Goal: Task Accomplishment & Management: Use online tool/utility

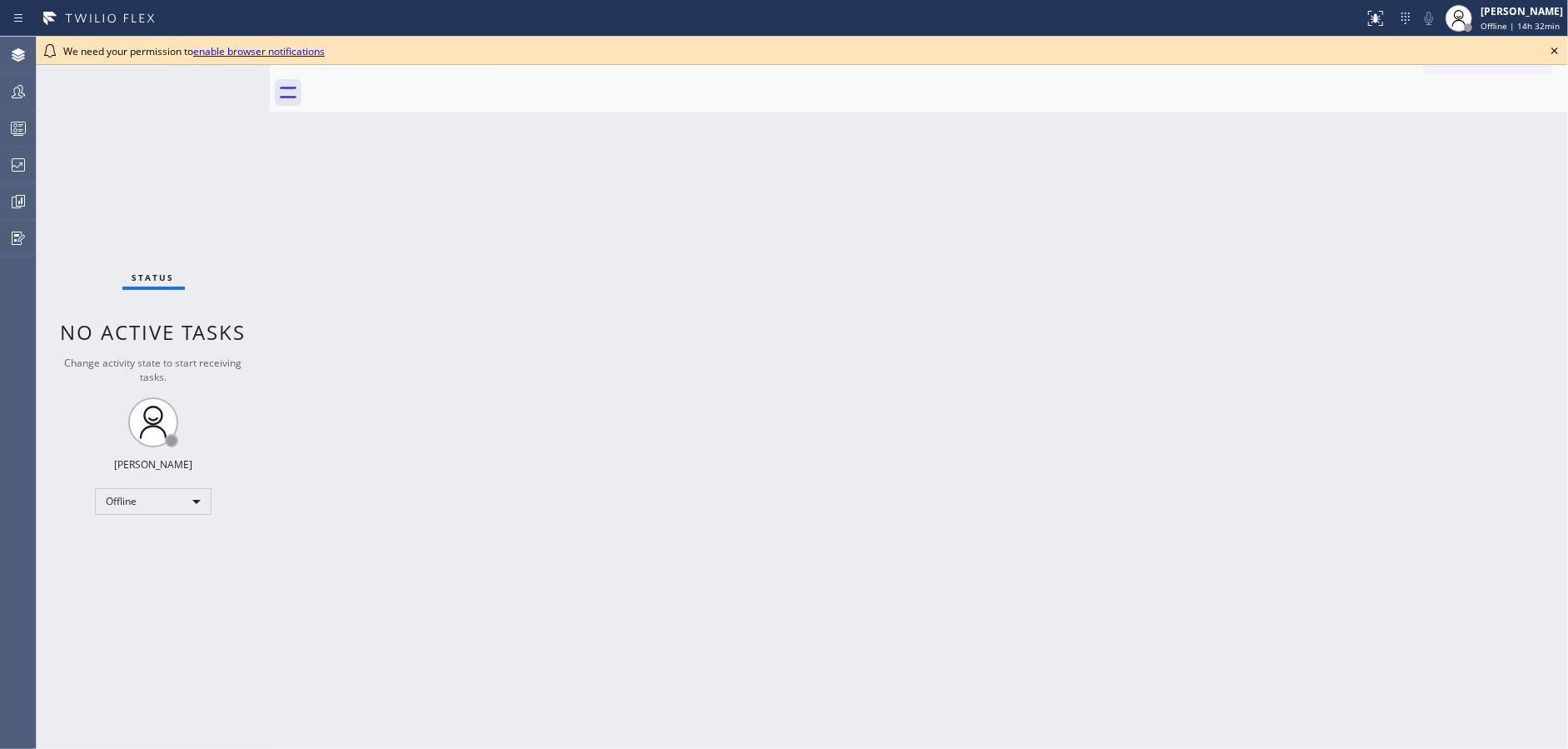
click at [1556, 49] on icon at bounding box center [1554, 51] width 7 height 7
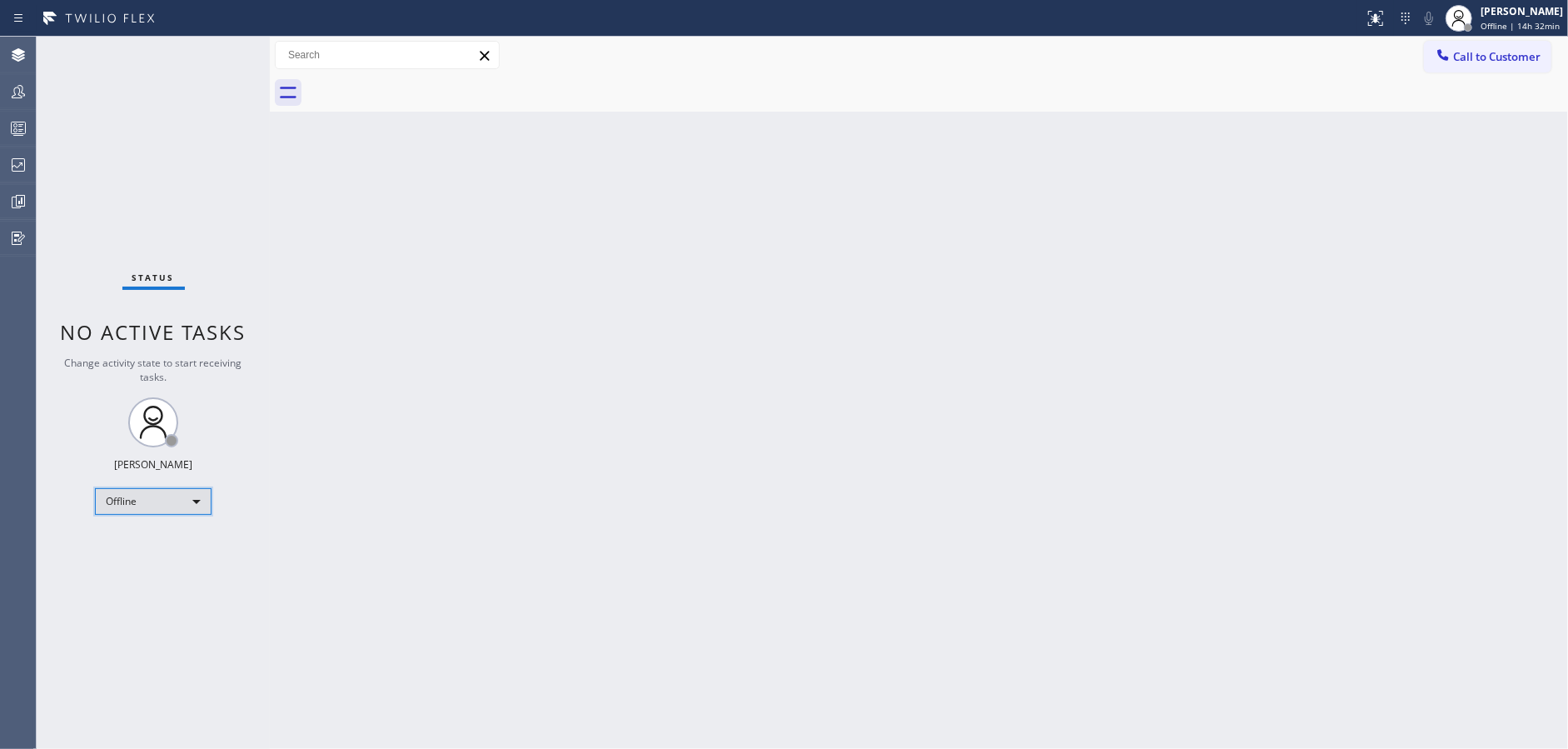
click at [165, 502] on div "Offline" at bounding box center [154, 501] width 117 height 27
click at [166, 548] on li "Available" at bounding box center [153, 544] width 113 height 20
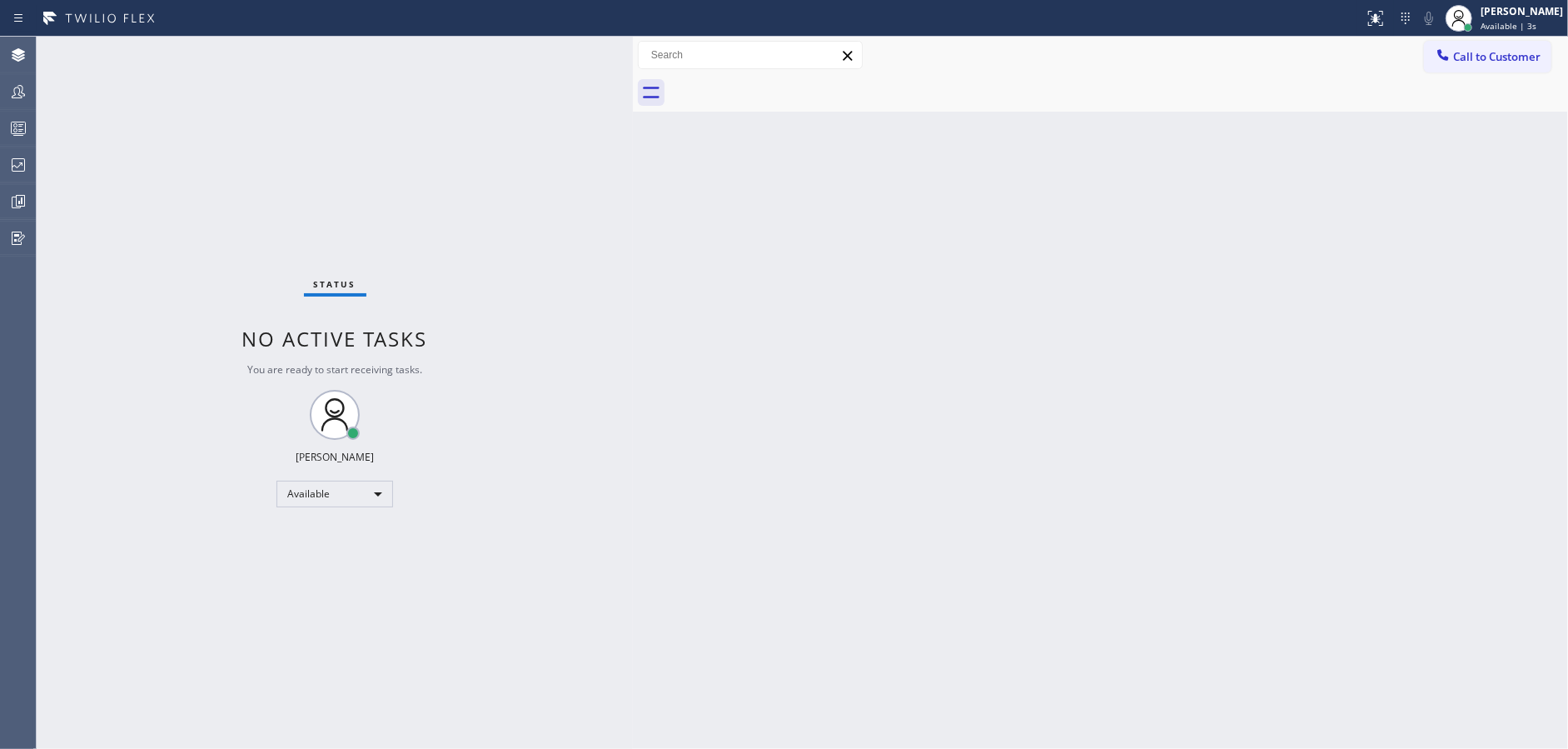
drag, startPoint x: 269, startPoint y: 46, endPoint x: 636, endPoint y: 40, distance: 367.0
click at [633, 40] on div at bounding box center [633, 393] width 0 height 712
click at [346, 495] on div "Available" at bounding box center [337, 493] width 117 height 27
click at [350, 559] on li "Unavailable" at bounding box center [336, 557] width 113 height 20
click at [22, 131] on icon at bounding box center [18, 128] width 20 height 20
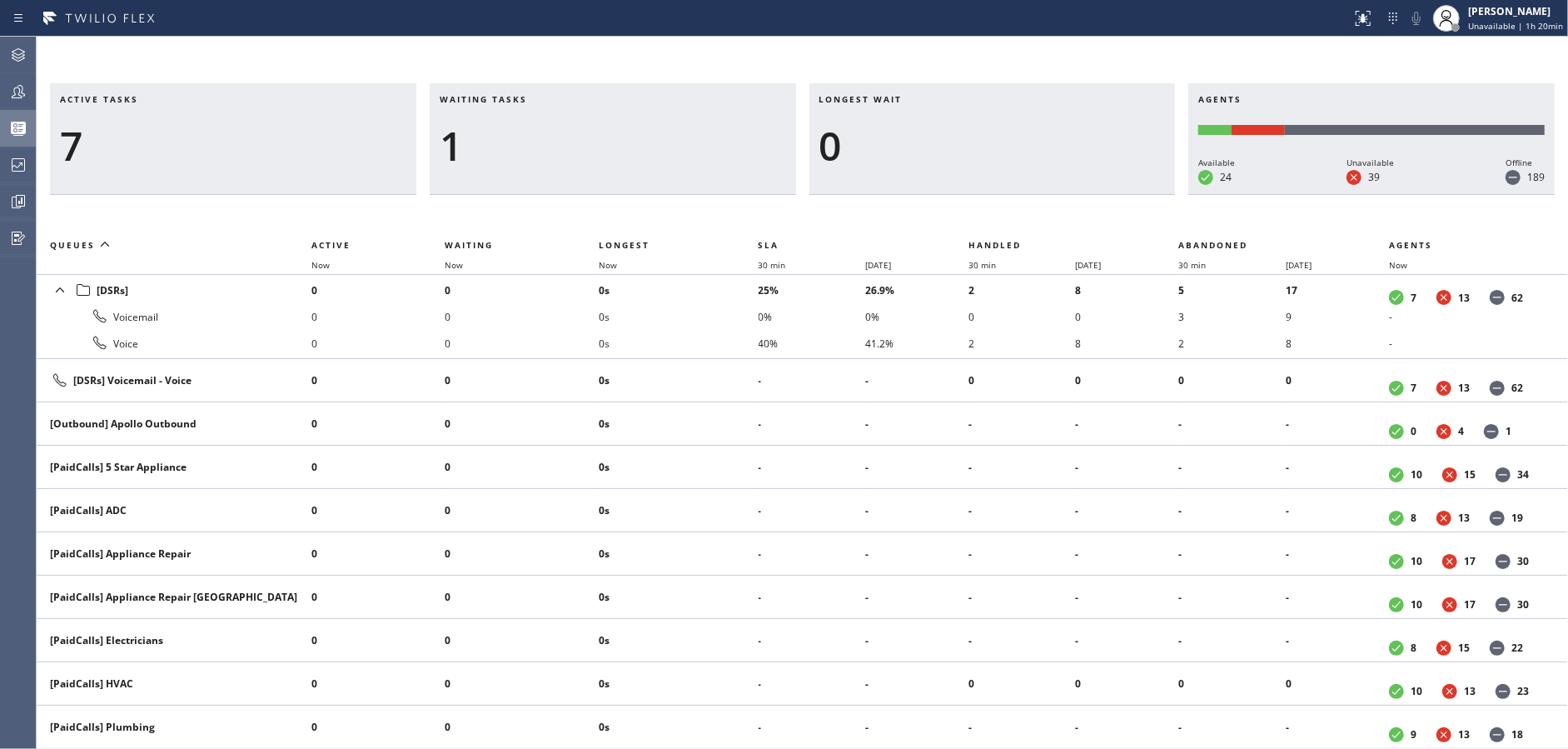
click at [563, 136] on div "1" at bounding box center [612, 146] width 346 height 48
